Goal: Task Accomplishment & Management: Use online tool/utility

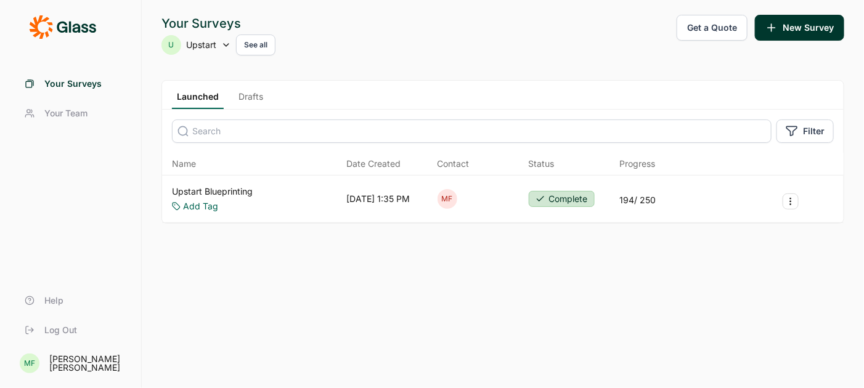
click at [711, 26] on button "Get a Quote" at bounding box center [711, 28] width 71 height 26
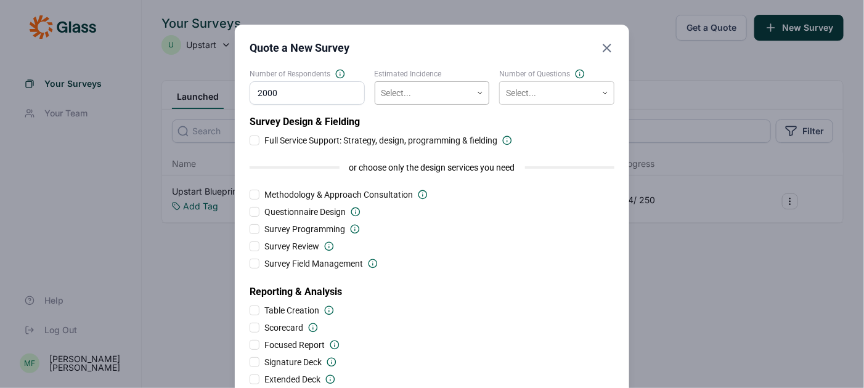
click at [475, 96] on div at bounding box center [479, 92] width 17 height 7
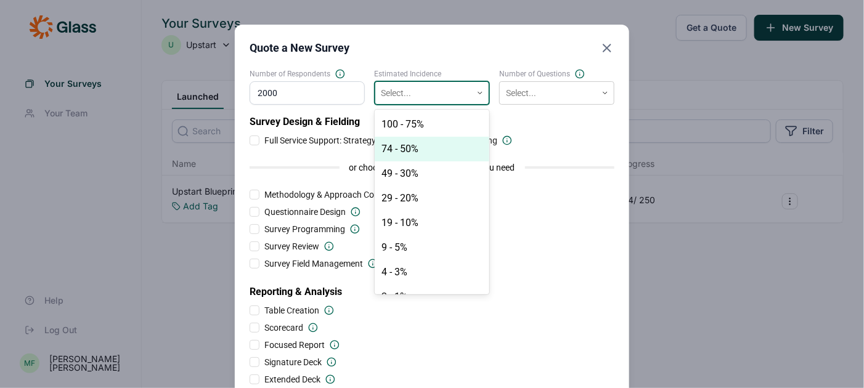
click at [439, 151] on div "74 - 50%" at bounding box center [431, 149] width 115 height 25
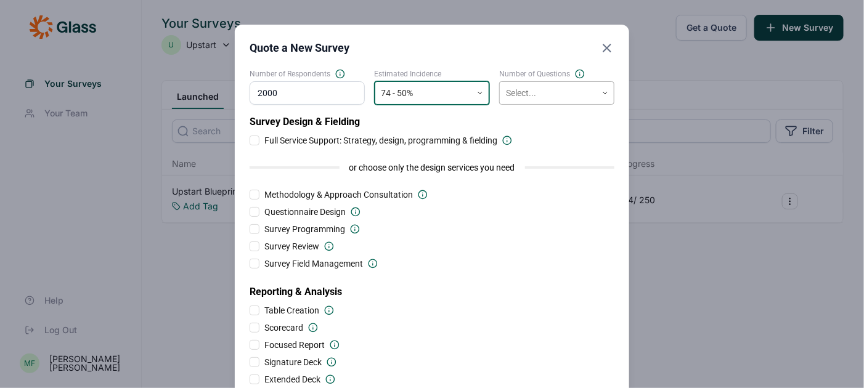
click at [536, 92] on div at bounding box center [548, 93] width 84 height 15
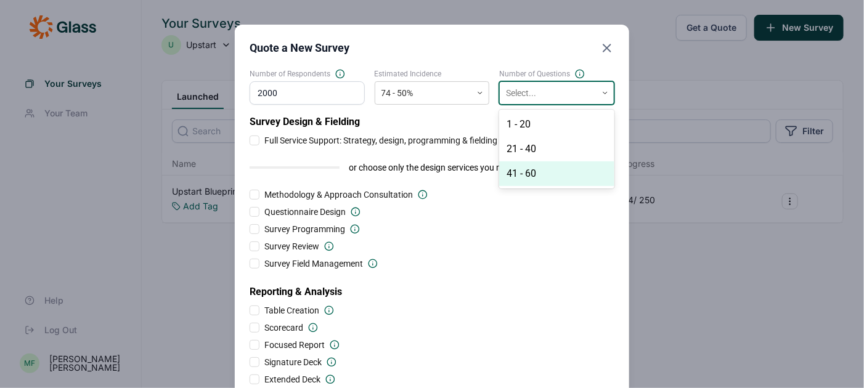
click at [534, 176] on div "41 - 60" at bounding box center [556, 173] width 115 height 25
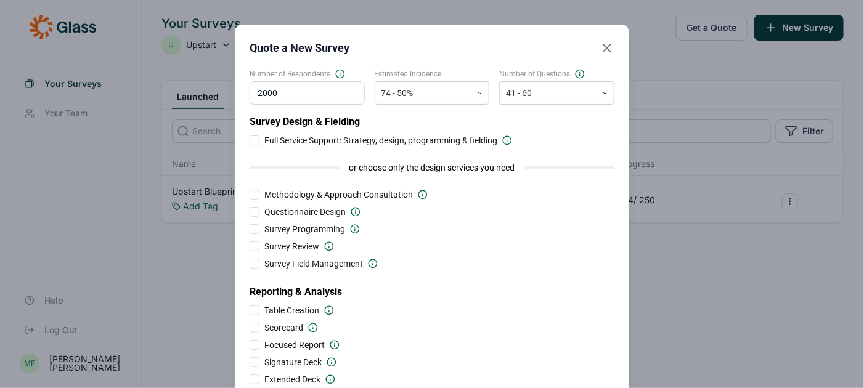
drag, startPoint x: 306, startPoint y: 92, endPoint x: 211, endPoint y: 92, distance: 95.5
click at [211, 94] on div "Quote a New Survey Number of Respondents 2000 Estimated Incidence 74 - 50% Numb…" at bounding box center [432, 254] width 864 height 509
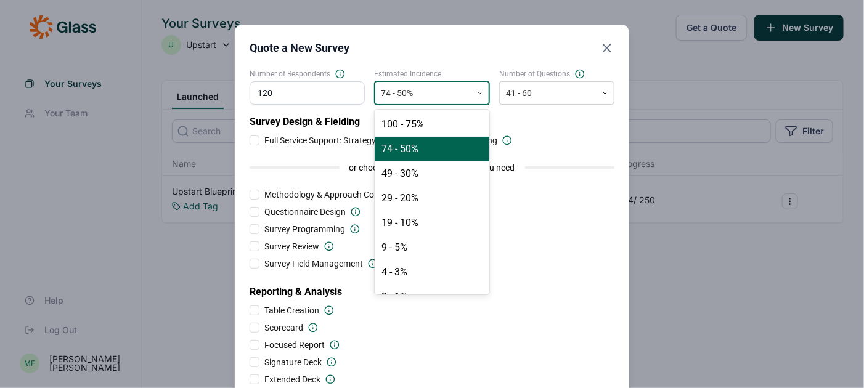
click at [480, 94] on icon at bounding box center [479, 92] width 7 height 7
click at [423, 273] on div "4 - 3%" at bounding box center [431, 272] width 115 height 25
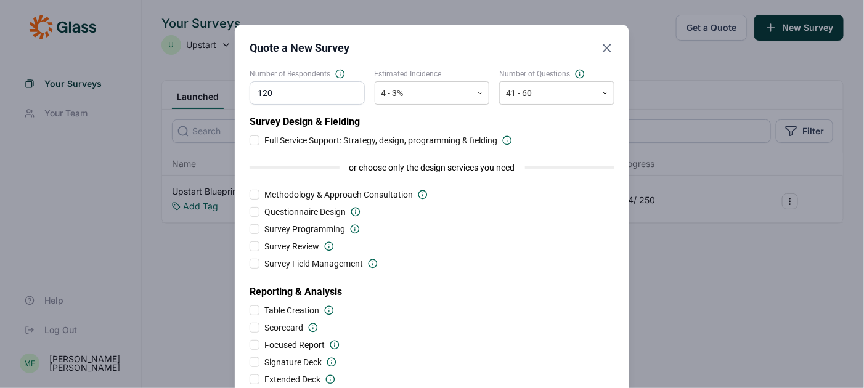
drag, startPoint x: 286, startPoint y: 95, endPoint x: 209, endPoint y: 91, distance: 77.1
click at [211, 92] on div "Quote a New Survey Number of Respondents 120 Estimated Incidence 4 - 3% Number …" at bounding box center [432, 254] width 864 height 509
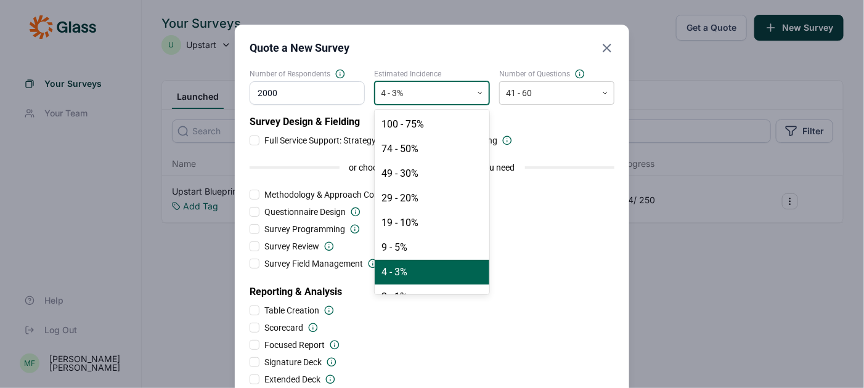
click at [403, 92] on div at bounding box center [423, 93] width 84 height 15
click at [395, 146] on div "74 - 50%" at bounding box center [431, 149] width 115 height 25
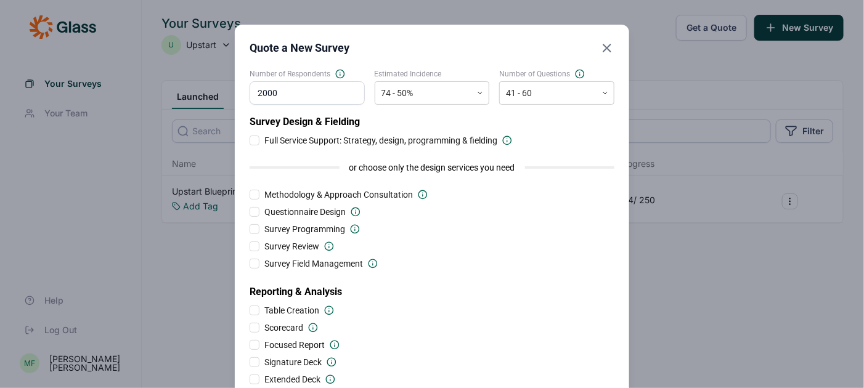
click at [254, 142] on div at bounding box center [254, 141] width 10 height 10
click at [249, 140] on input "Full Service Support: Strategy, design, programming & fielding" at bounding box center [249, 140] width 0 height 0
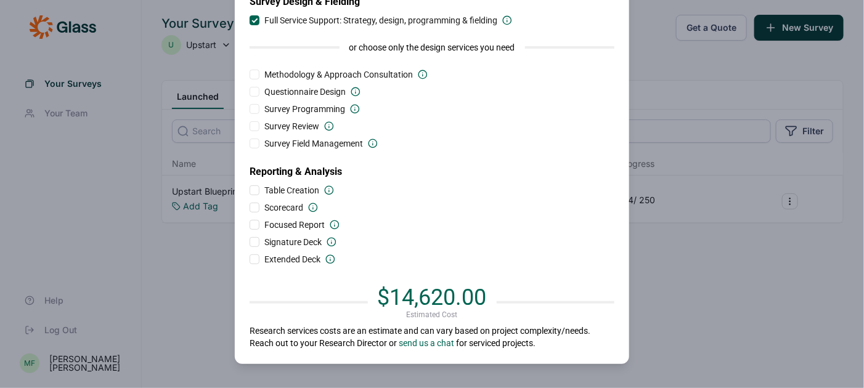
click at [252, 189] on div at bounding box center [254, 190] width 10 height 10
click at [249, 190] on input "Table Creation" at bounding box center [249, 190] width 0 height 0
click at [251, 259] on div at bounding box center [254, 259] width 10 height 10
click at [249, 259] on input "Extended Deck" at bounding box center [249, 259] width 0 height 0
click at [252, 259] on div at bounding box center [255, 259] width 6 height 6
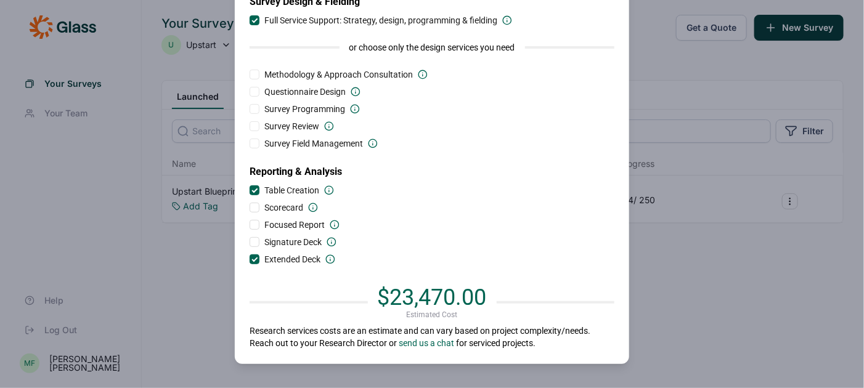
click at [249, 259] on input "Extended Deck" at bounding box center [249, 259] width 0 height 0
click at [251, 259] on div at bounding box center [254, 259] width 10 height 10
click at [249, 259] on input "Extended Deck" at bounding box center [249, 259] width 0 height 0
click at [256, 258] on div at bounding box center [255, 259] width 6 height 6
click at [249, 259] on input "Extended Deck" at bounding box center [249, 259] width 0 height 0
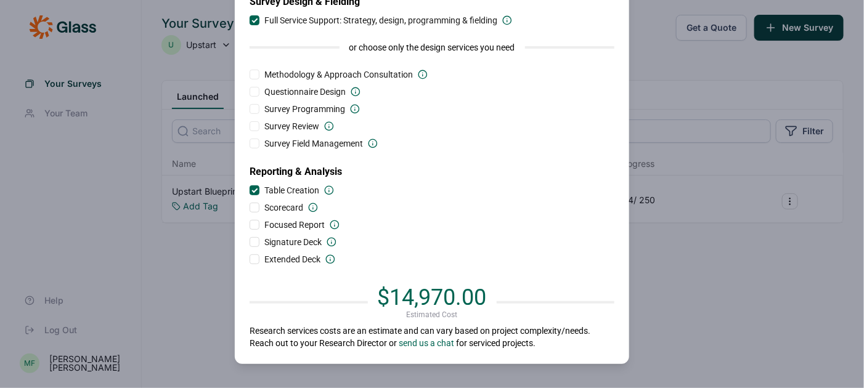
click at [255, 187] on div at bounding box center [255, 190] width 6 height 6
click at [249, 190] on input "Table Creation" at bounding box center [249, 190] width 0 height 0
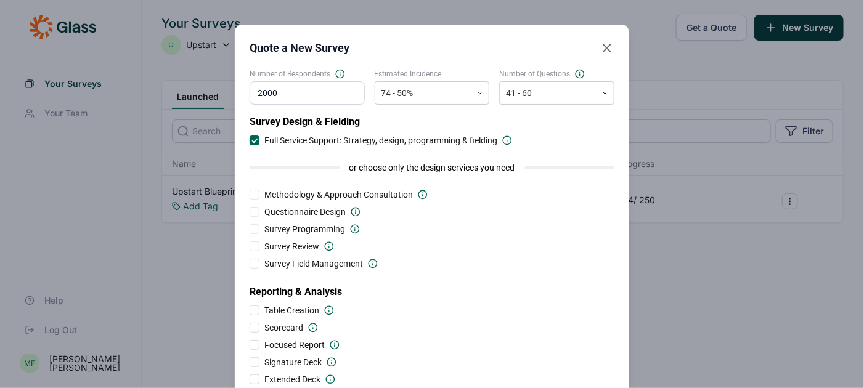
click at [253, 139] on div at bounding box center [255, 140] width 6 height 6
click at [249, 140] on input "Full Service Support: Strategy, design, programming & fielding" at bounding box center [249, 140] width 0 height 0
drag, startPoint x: 288, startPoint y: 92, endPoint x: 214, endPoint y: 91, distance: 73.9
click at [214, 91] on div "Quote a New Survey Number of Respondents 2000 Estimated Incidence 74 - 50% Numb…" at bounding box center [432, 254] width 864 height 509
click at [557, 97] on div at bounding box center [548, 93] width 84 height 15
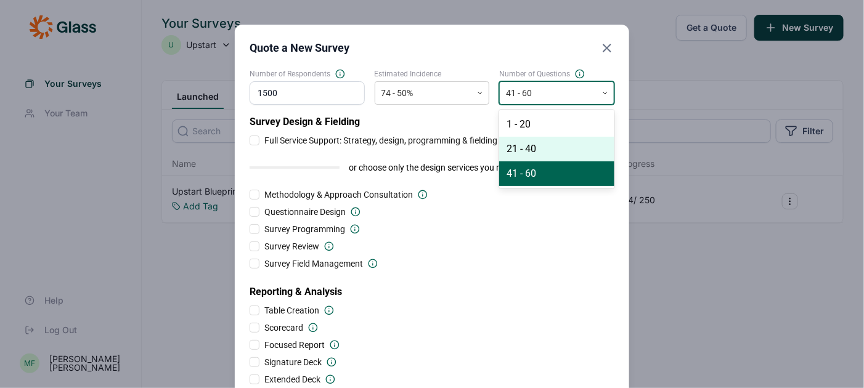
click at [541, 150] on div "21 - 40" at bounding box center [556, 149] width 115 height 25
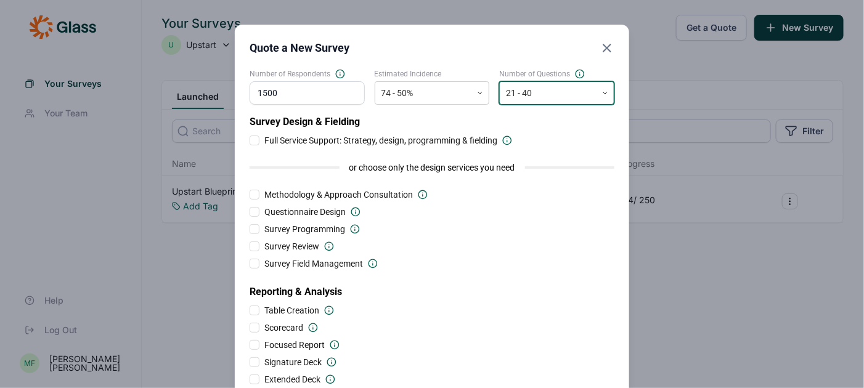
click at [294, 94] on input "1500" at bounding box center [306, 92] width 115 height 23
type input "1"
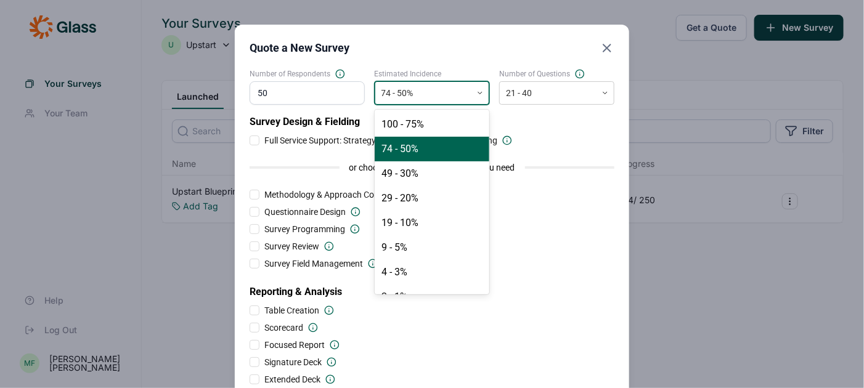
click at [415, 92] on div at bounding box center [423, 93] width 84 height 15
click at [405, 272] on div "4 - 3%" at bounding box center [431, 272] width 115 height 25
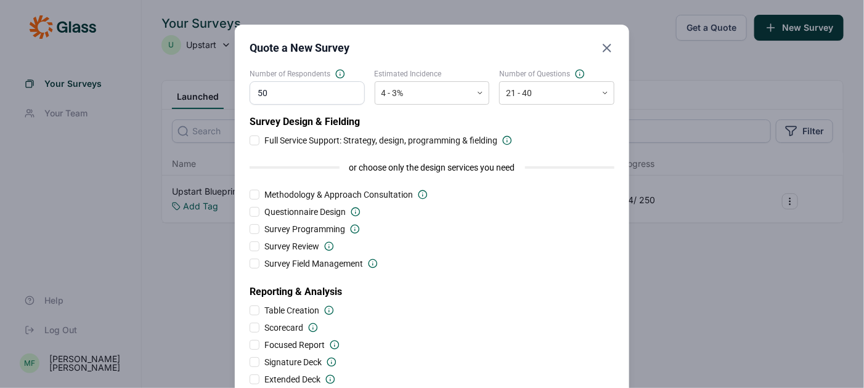
click at [289, 84] on input "50" at bounding box center [306, 92] width 115 height 23
type input "5"
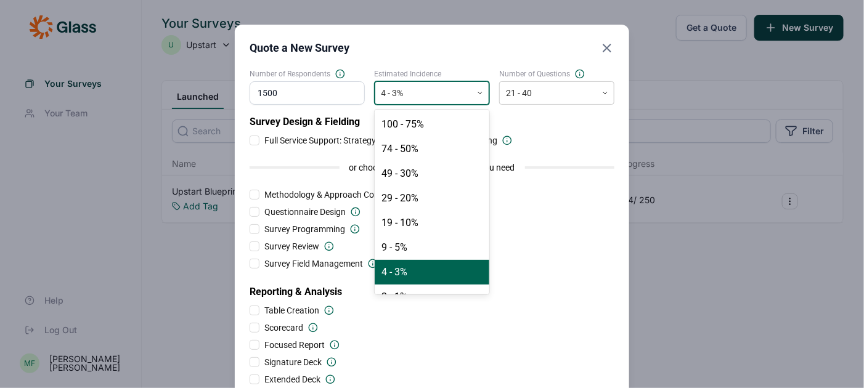
click at [416, 90] on div at bounding box center [423, 93] width 84 height 15
click at [407, 149] on div "74 - 50%" at bounding box center [431, 149] width 115 height 25
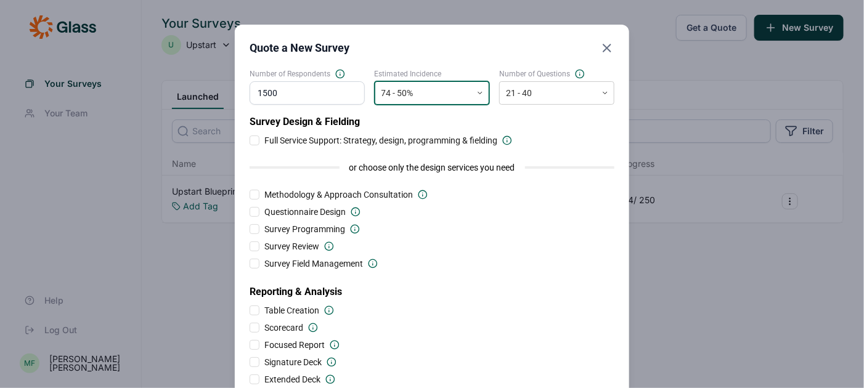
scroll to position [120, 0]
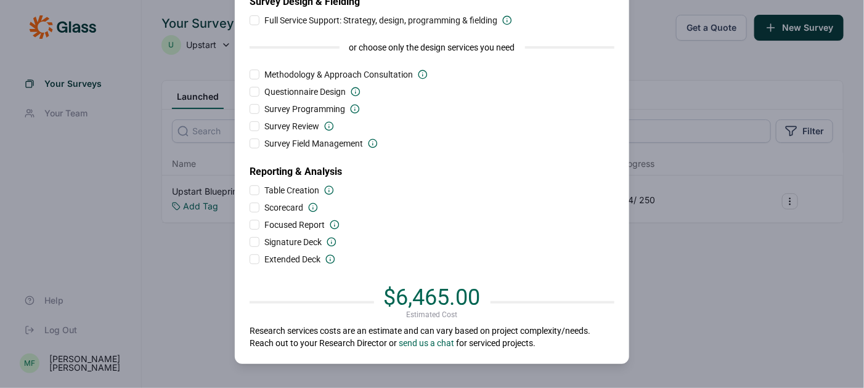
click at [256, 21] on div at bounding box center [254, 20] width 10 height 10
click at [249, 20] on input "Full Service Support: Strategy, design, programming & fielding" at bounding box center [249, 20] width 0 height 0
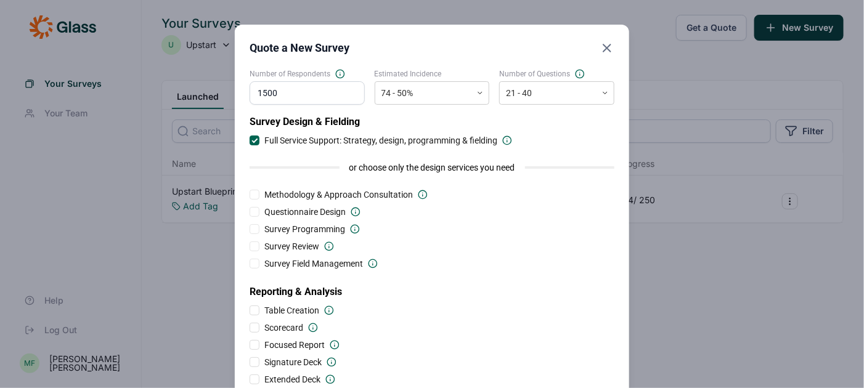
click at [293, 92] on input "1500" at bounding box center [306, 92] width 115 height 23
click at [498, 224] on div "Survey Programming" at bounding box center [431, 229] width 365 height 12
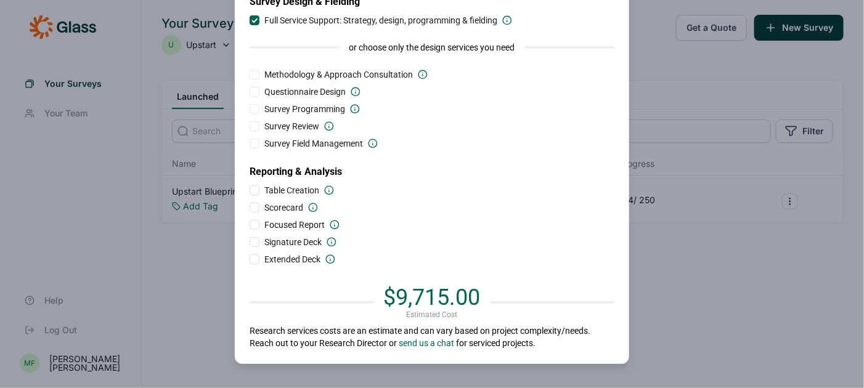
click at [252, 262] on div at bounding box center [254, 259] width 10 height 10
click at [249, 259] on input "Extended Deck" at bounding box center [249, 259] width 0 height 0
click at [251, 257] on div at bounding box center [254, 259] width 10 height 10
click at [249, 259] on input "Extended Deck" at bounding box center [249, 259] width 0 height 0
click at [256, 241] on div at bounding box center [254, 242] width 10 height 10
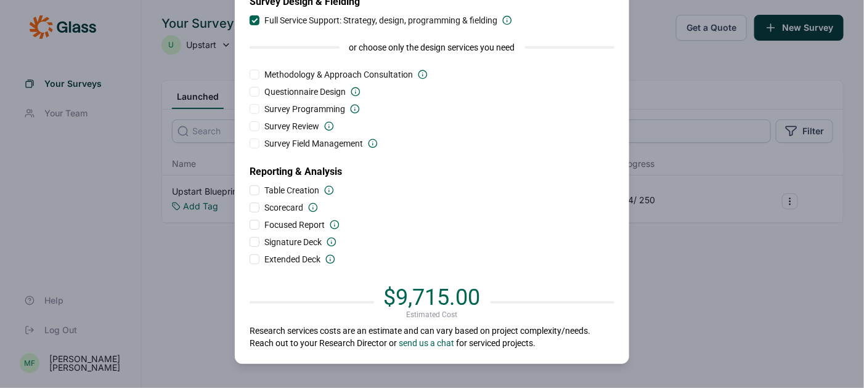
click at [249, 242] on input "Signature Deck" at bounding box center [249, 242] width 0 height 0
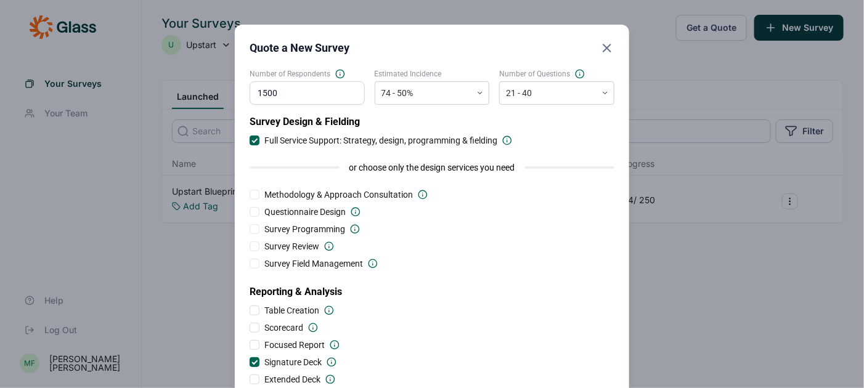
click at [297, 89] on input "1500" at bounding box center [306, 92] width 115 height 23
type input "1000"
click at [254, 140] on div at bounding box center [255, 140] width 6 height 6
click at [249, 140] on input "Full Service Support: Strategy, design, programming & fielding" at bounding box center [249, 140] width 0 height 0
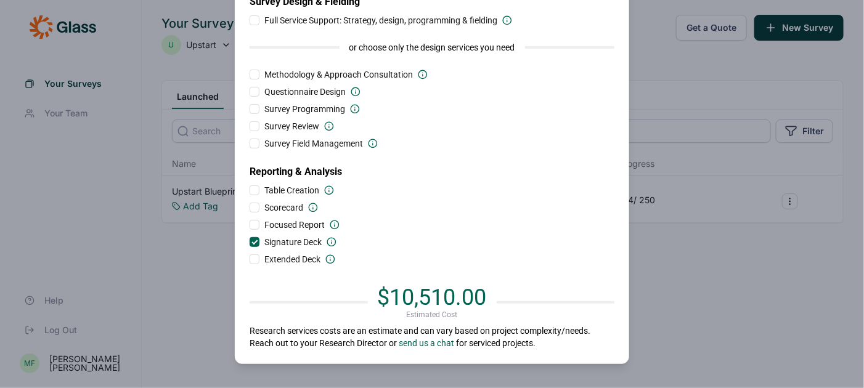
click at [248, 245] on div "Quote a New Survey Number of Respondents 1000 Estimated Incidence 74 - 50% Numb…" at bounding box center [432, 134] width 394 height 459
click at [254, 243] on div at bounding box center [255, 242] width 6 height 6
click at [249, 242] on input "Signature Deck" at bounding box center [249, 242] width 0 height 0
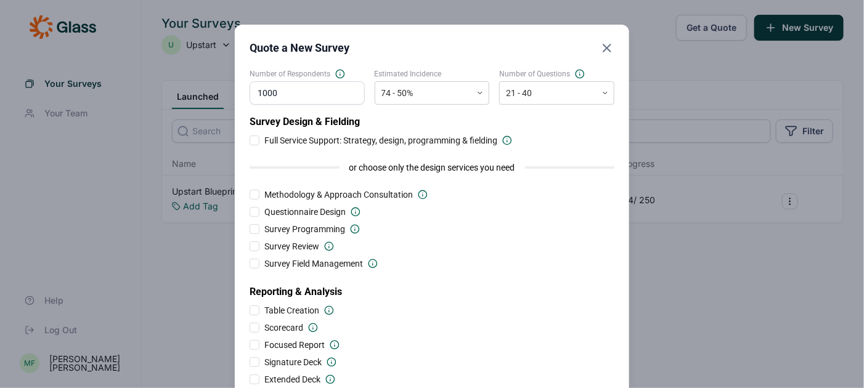
click at [254, 142] on div at bounding box center [254, 141] width 10 height 10
click at [249, 140] on input "Full Service Support: Strategy, design, programming & fielding" at bounding box center [249, 140] width 0 height 0
